Goal: Contribute content

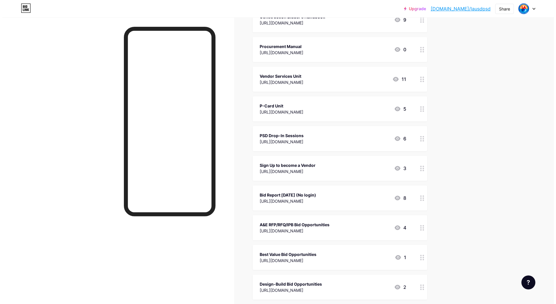
scroll to position [116, 0]
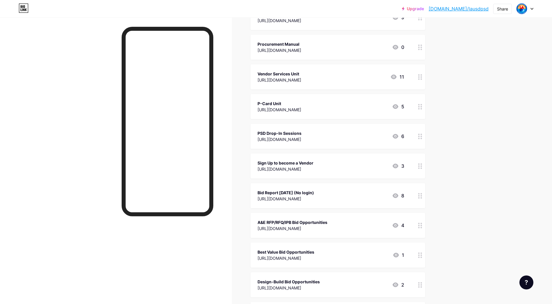
click at [285, 195] on div "[URL][DOMAIN_NAME]" at bounding box center [285, 198] width 56 height 6
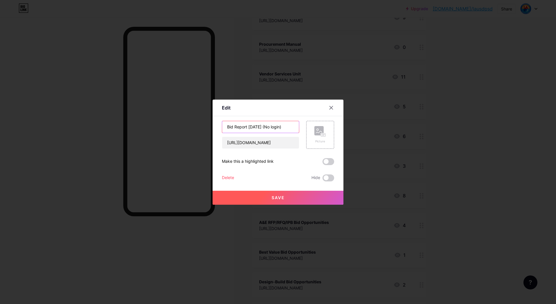
click at [255, 127] on input "Bid Report [DATE] (No login)" at bounding box center [260, 127] width 77 height 12
click at [257, 127] on input "Bid Report [DATE] (No login)" at bounding box center [260, 127] width 77 height 12
type input "Bid Report [DATE] (No login)"
click at [276, 139] on input "[URL][DOMAIN_NAME]" at bounding box center [260, 143] width 77 height 12
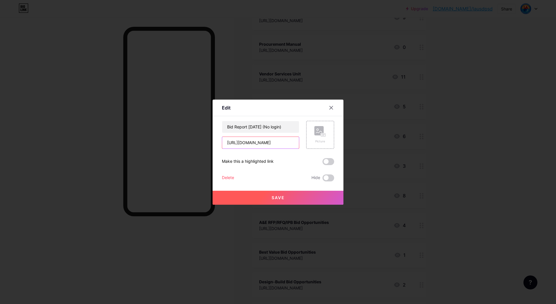
click at [276, 139] on input "[URL][DOMAIN_NAME]" at bounding box center [260, 143] width 77 height 12
paste input "KXA4vpNm6bQDeMqLbs5g2ZJSODPAfLVi"
type input "[URL][DOMAIN_NAME]"
click at [282, 195] on span "Save" at bounding box center [278, 197] width 13 height 5
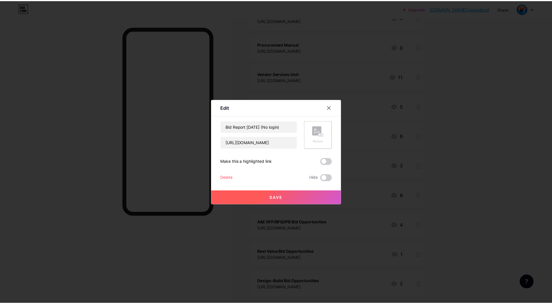
scroll to position [0, 0]
